Goal: Transaction & Acquisition: Obtain resource

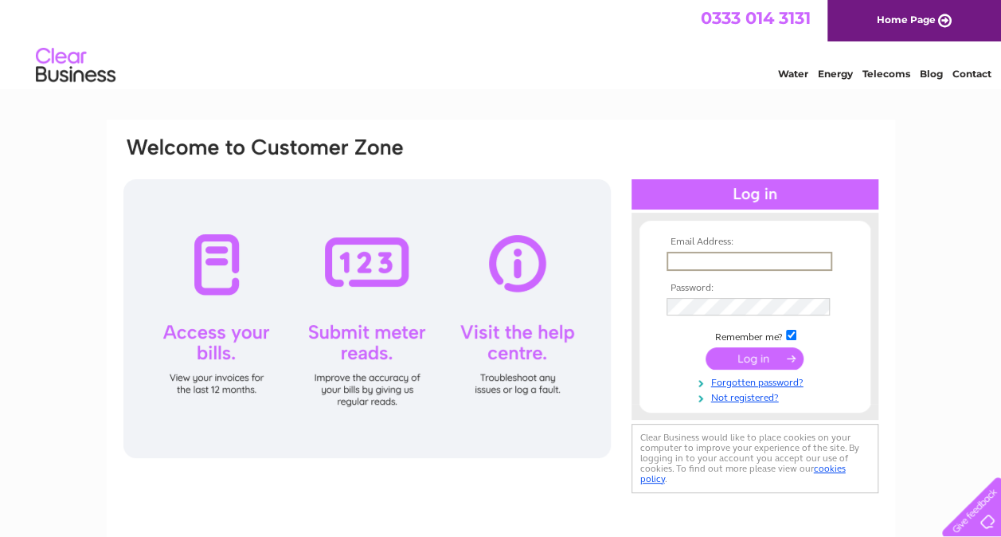
click at [685, 258] on input "text" at bounding box center [750, 261] width 166 height 19
type input "[PERSON_NAME][EMAIL_ADDRESS][PERSON_NAME][DOMAIN_NAME]"
click at [706, 348] on input "submit" at bounding box center [755, 359] width 98 height 22
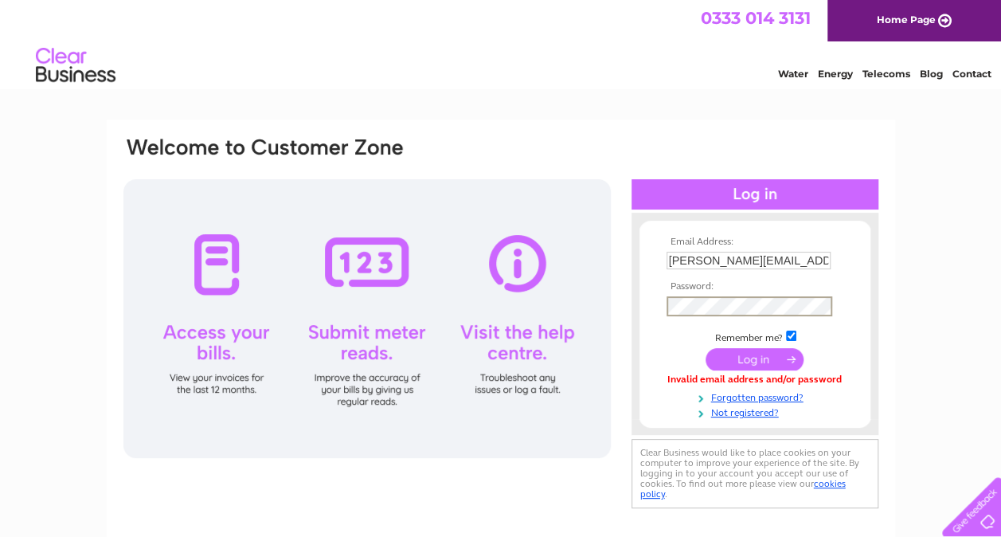
click at [706, 348] on input "submit" at bounding box center [755, 359] width 98 height 22
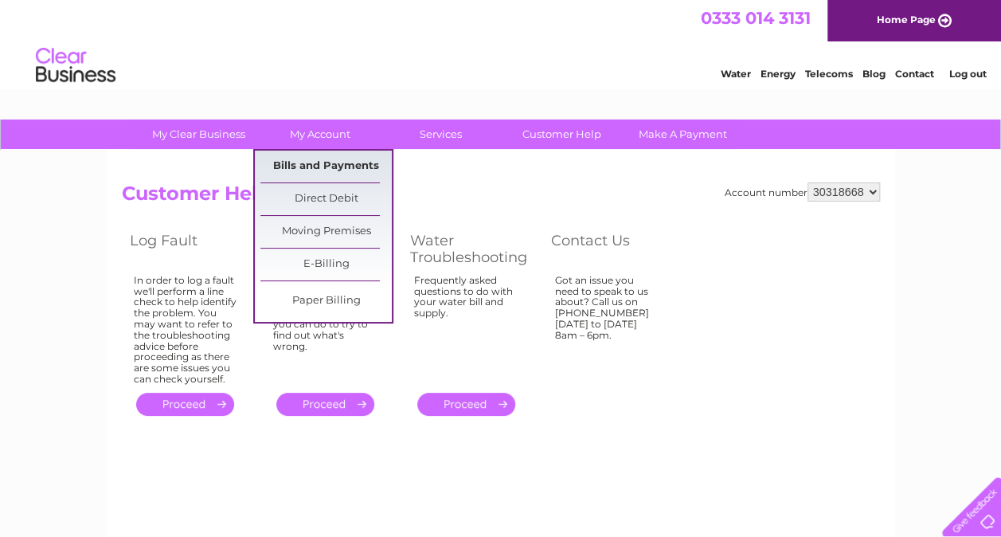
click at [328, 167] on link "Bills and Payments" at bounding box center [325, 167] width 131 height 32
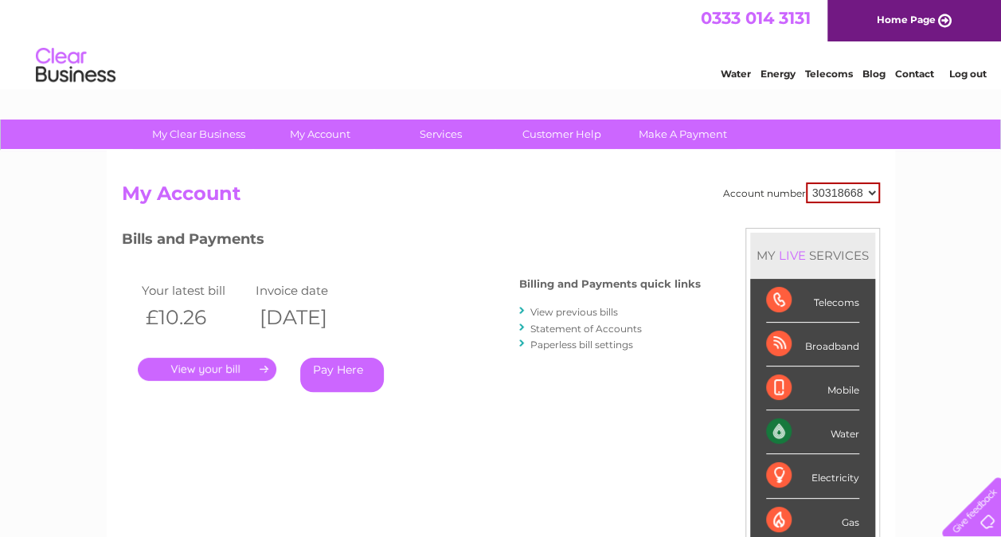
scroll to position [80, 0]
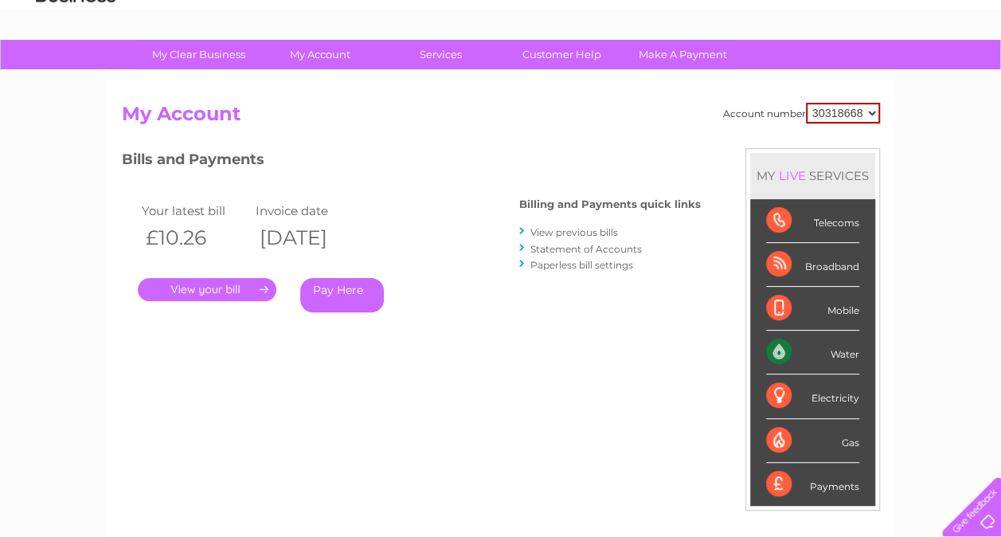
click at [220, 287] on link "." at bounding box center [207, 289] width 139 height 23
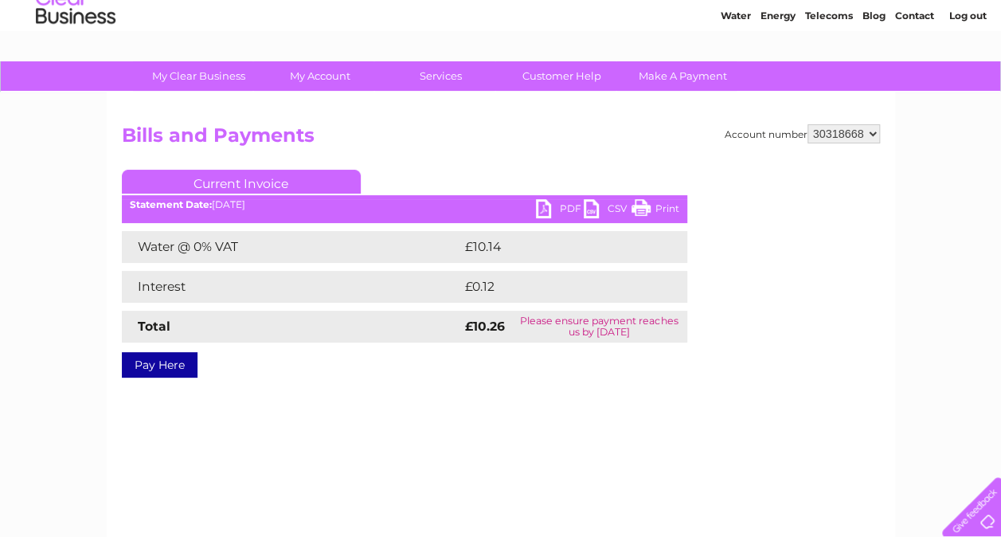
scroll to position [80, 0]
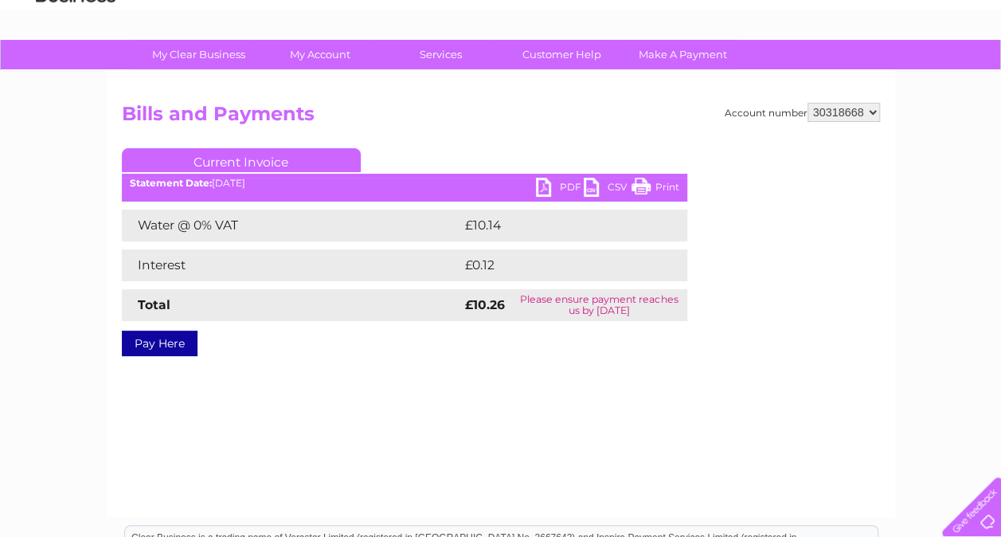
click at [557, 185] on link "PDF" at bounding box center [560, 189] width 48 height 23
click at [186, 154] on link "Current Invoice" at bounding box center [241, 160] width 239 height 24
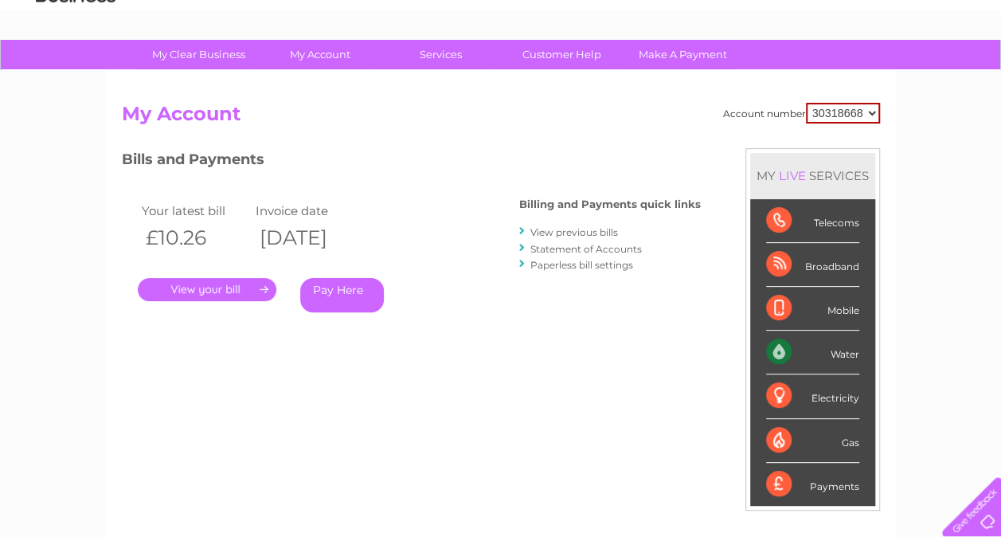
click at [569, 230] on link "View previous bills" at bounding box center [574, 232] width 88 height 12
click at [579, 252] on link "Statement of Accounts" at bounding box center [585, 249] width 111 height 12
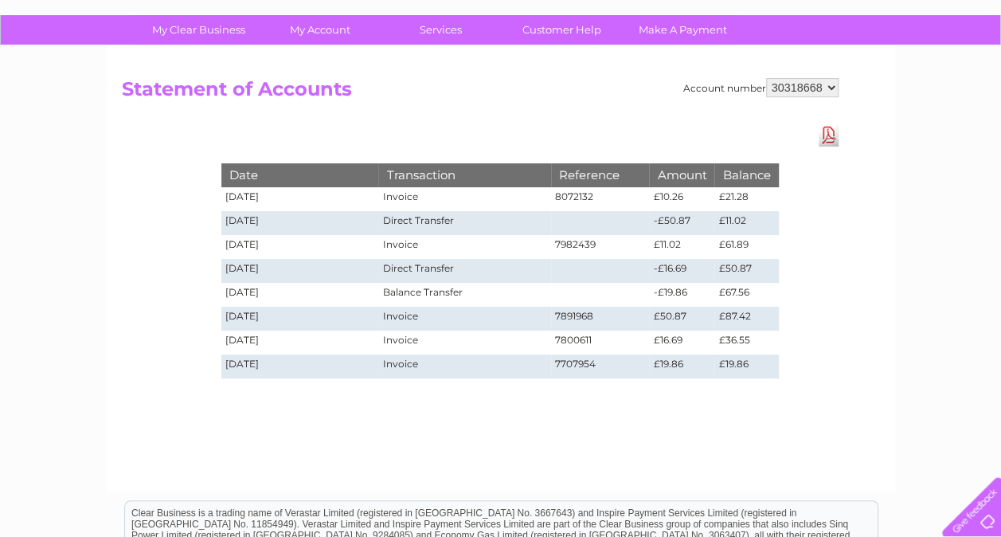
scroll to position [80, 0]
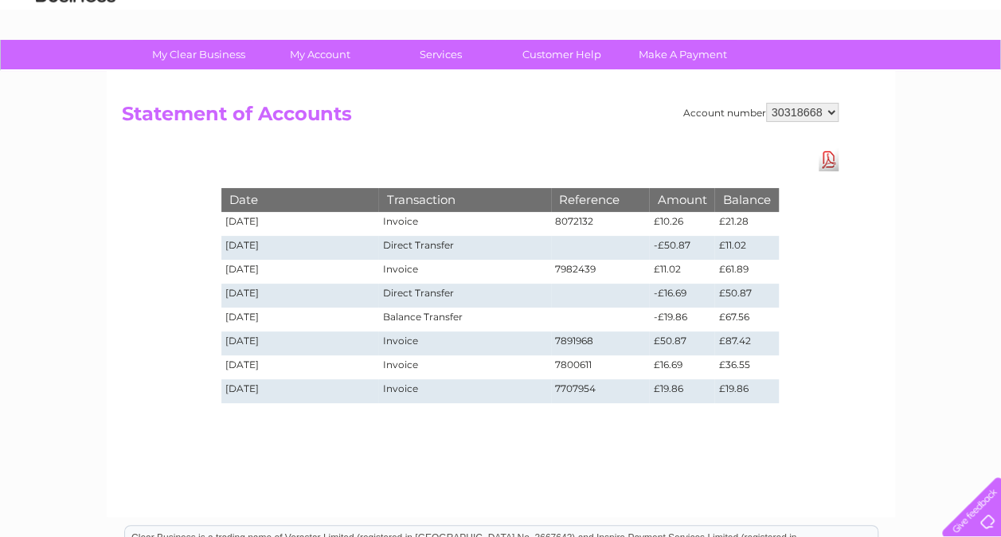
click at [828, 160] on link "Download Pdf" at bounding box center [829, 159] width 20 height 23
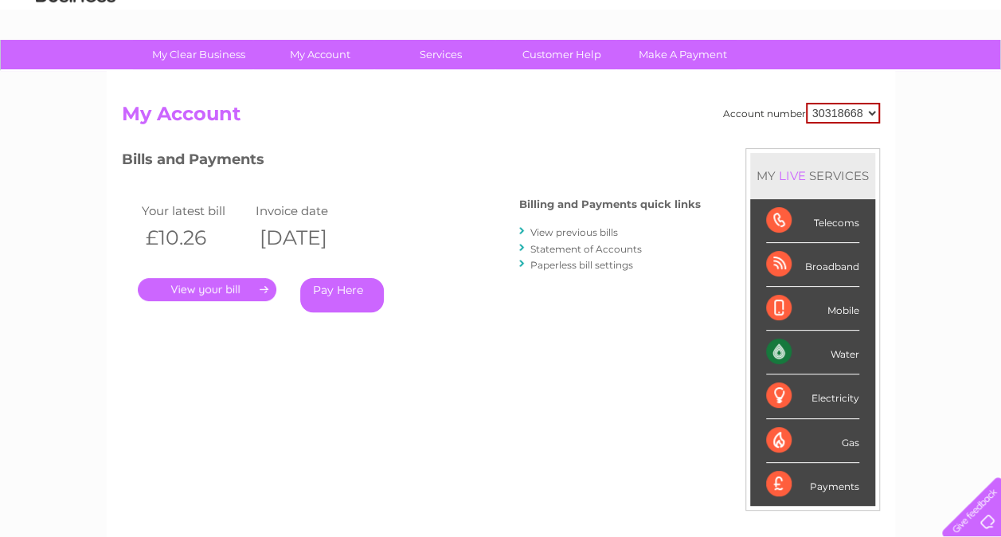
click at [569, 233] on link "View previous bills" at bounding box center [574, 232] width 88 height 12
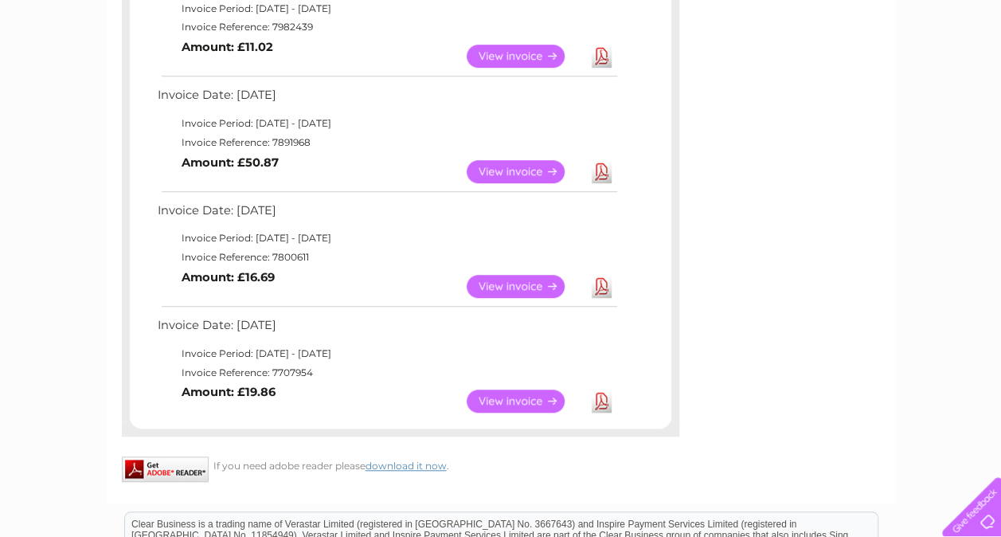
scroll to position [478, 0]
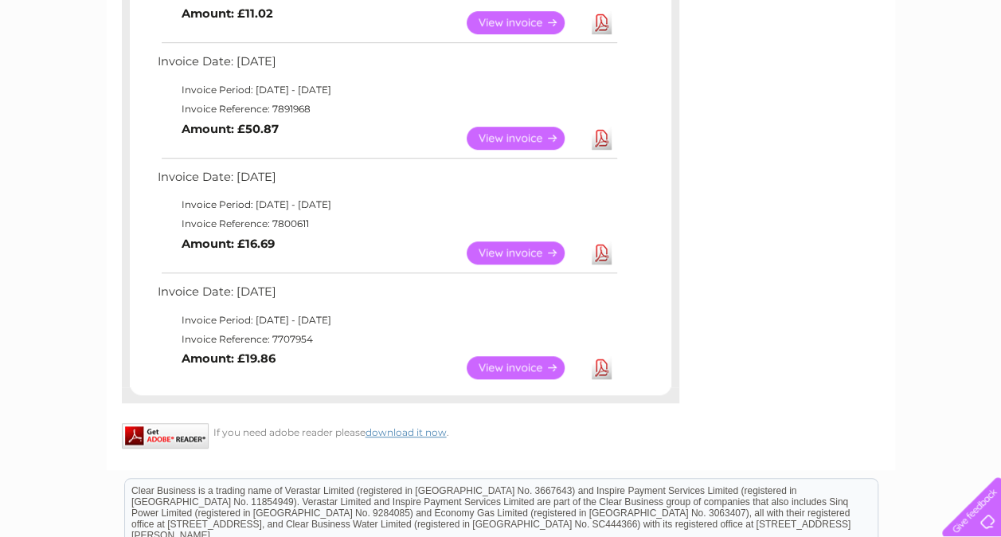
click at [514, 370] on link "View" at bounding box center [525, 367] width 117 height 23
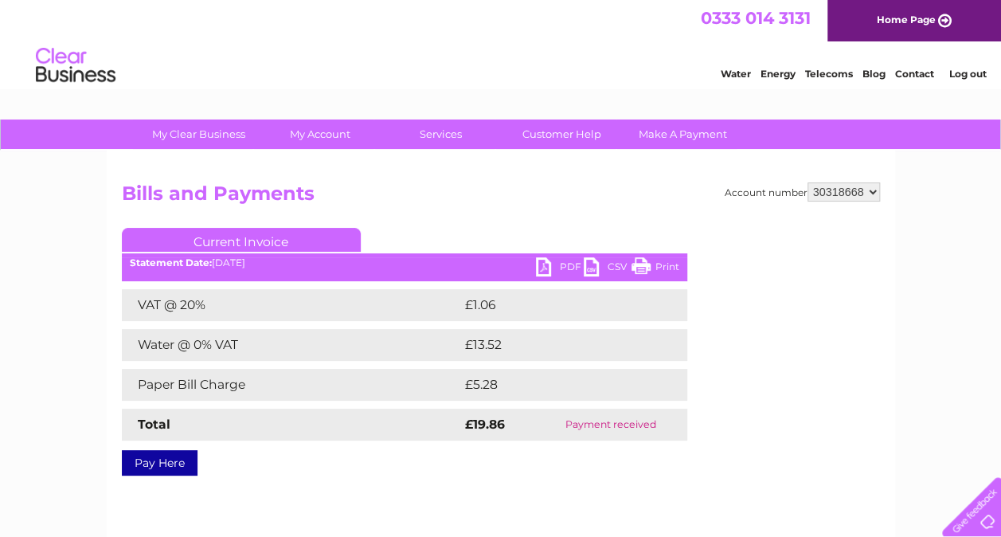
click at [552, 268] on link "PDF" at bounding box center [560, 268] width 48 height 23
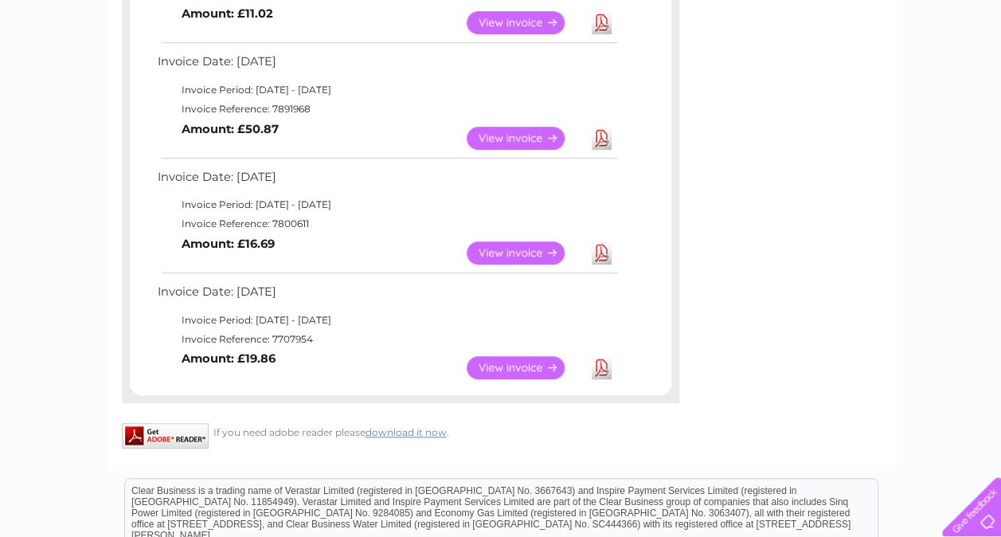
click at [536, 247] on link "View" at bounding box center [525, 252] width 117 height 23
click at [502, 132] on link "View" at bounding box center [525, 138] width 117 height 23
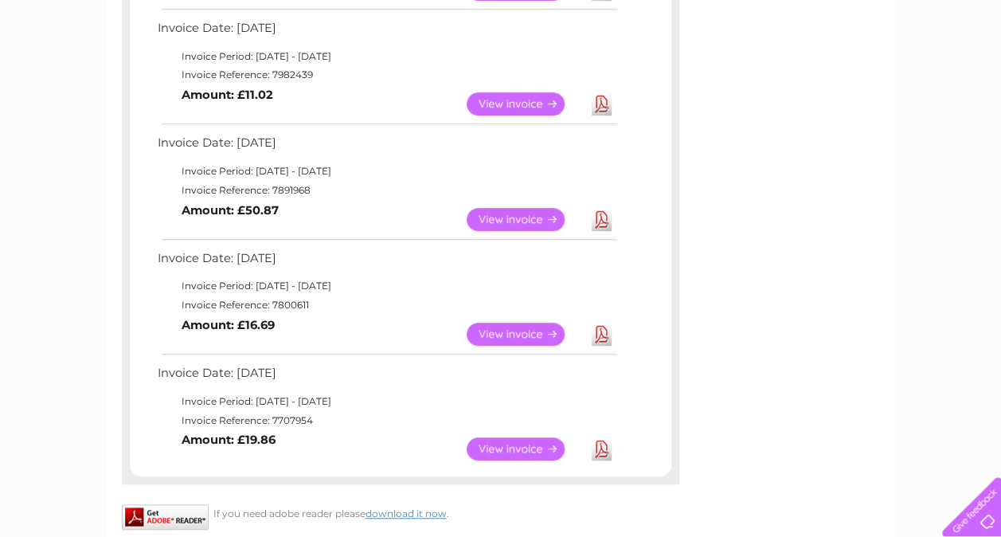
scroll to position [319, 0]
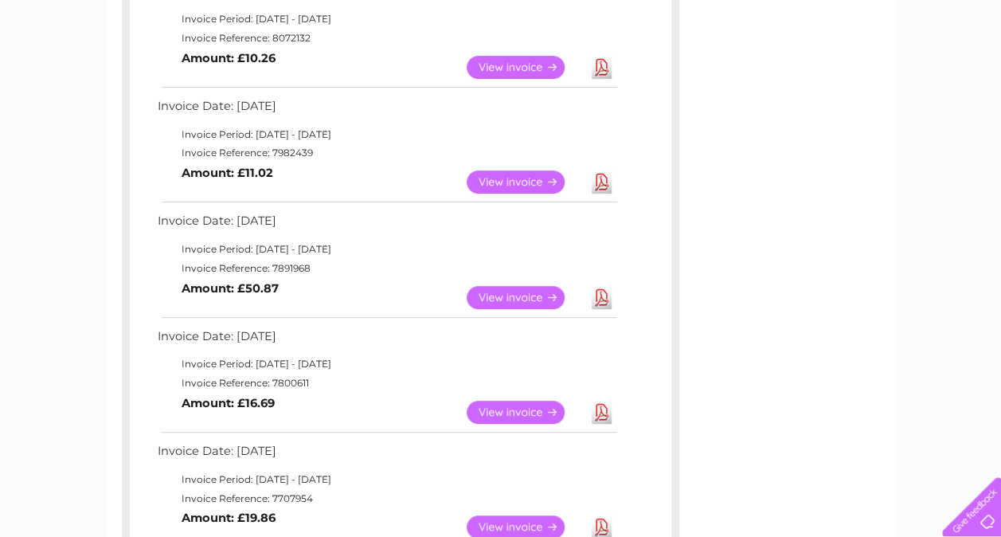
click at [503, 178] on link "View" at bounding box center [525, 181] width 117 height 23
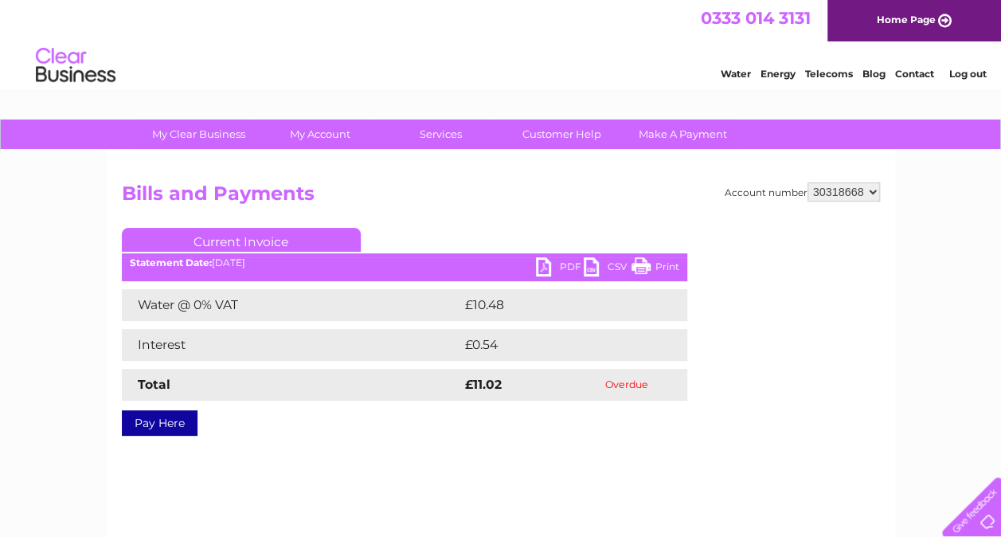
click at [561, 269] on link "PDF" at bounding box center [560, 268] width 48 height 23
